Goal: Information Seeking & Learning: Learn about a topic

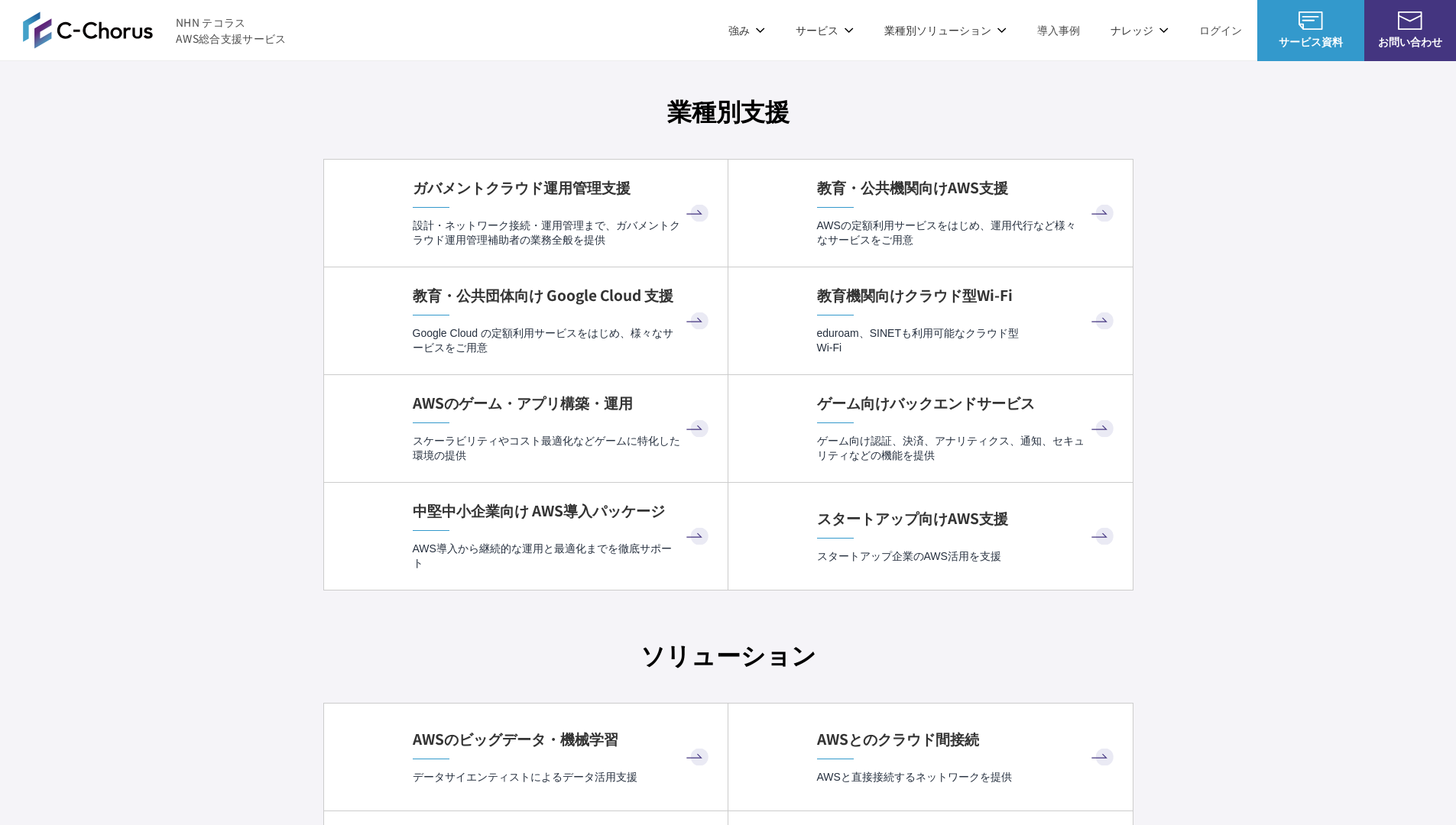
scroll to position [4032, 0]
